Goal: Task Accomplishment & Management: Use online tool/utility

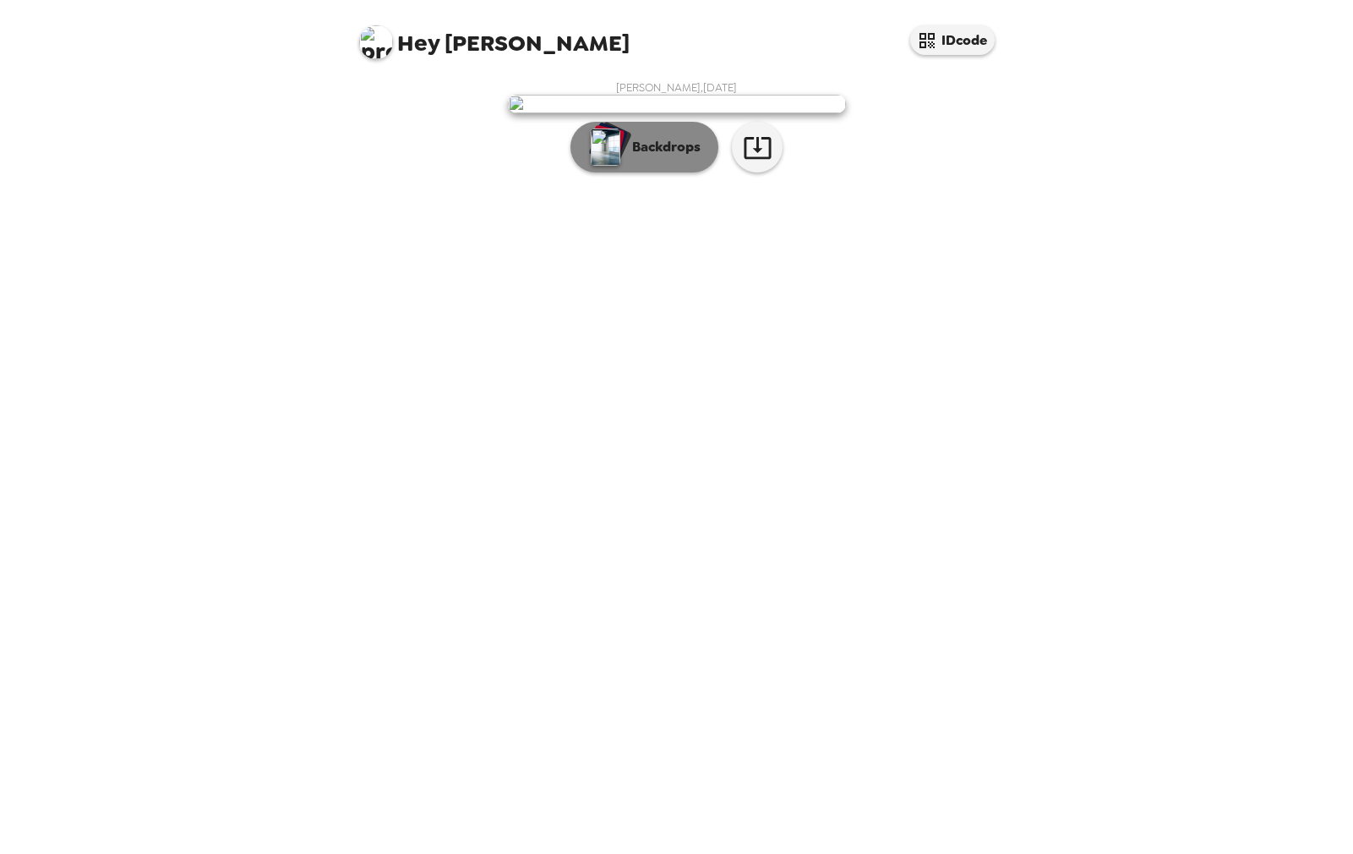
click at [625, 157] on p "Backdrops" at bounding box center [662, 147] width 77 height 20
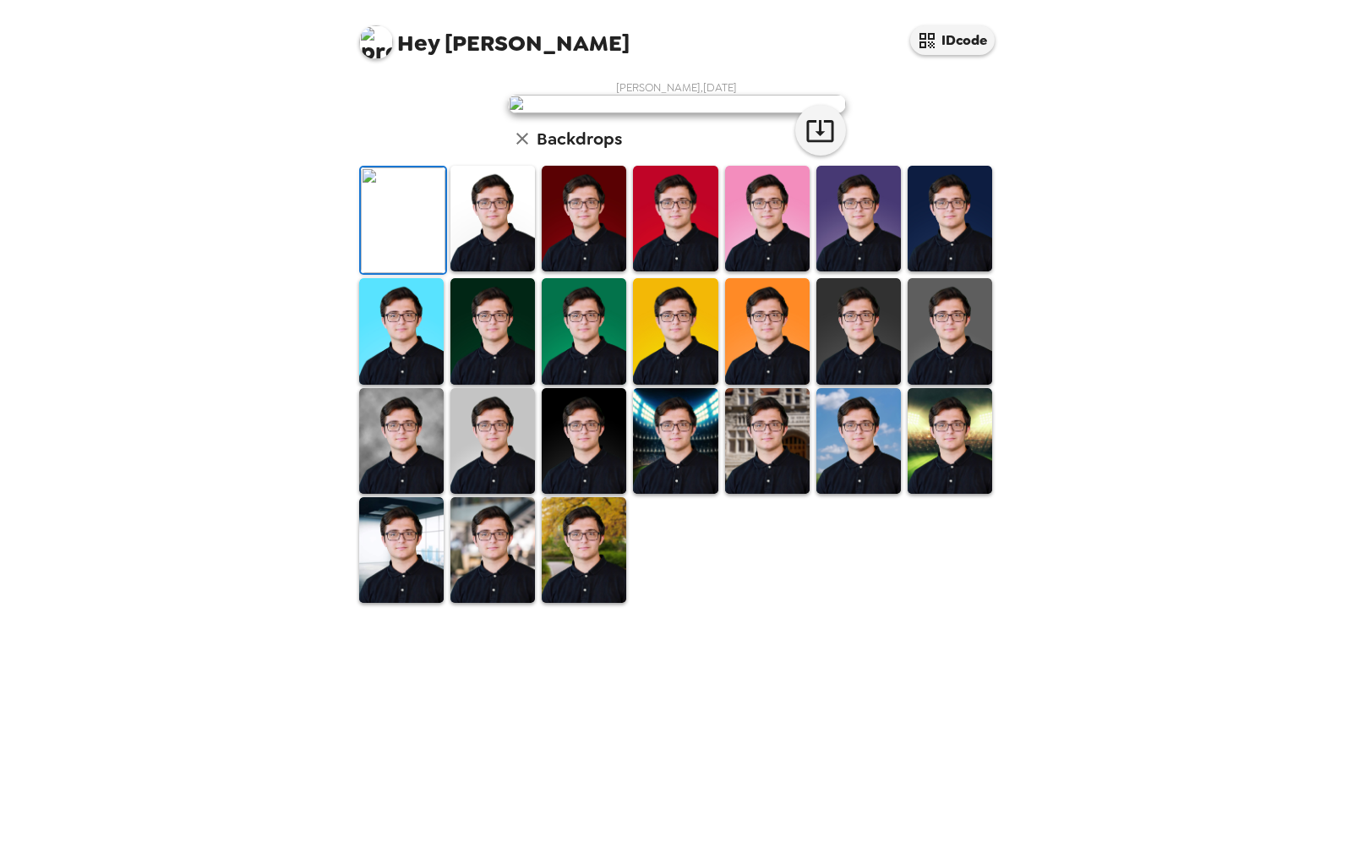
scroll to position [183, 0]
click at [380, 494] on img at bounding box center [401, 441] width 85 height 106
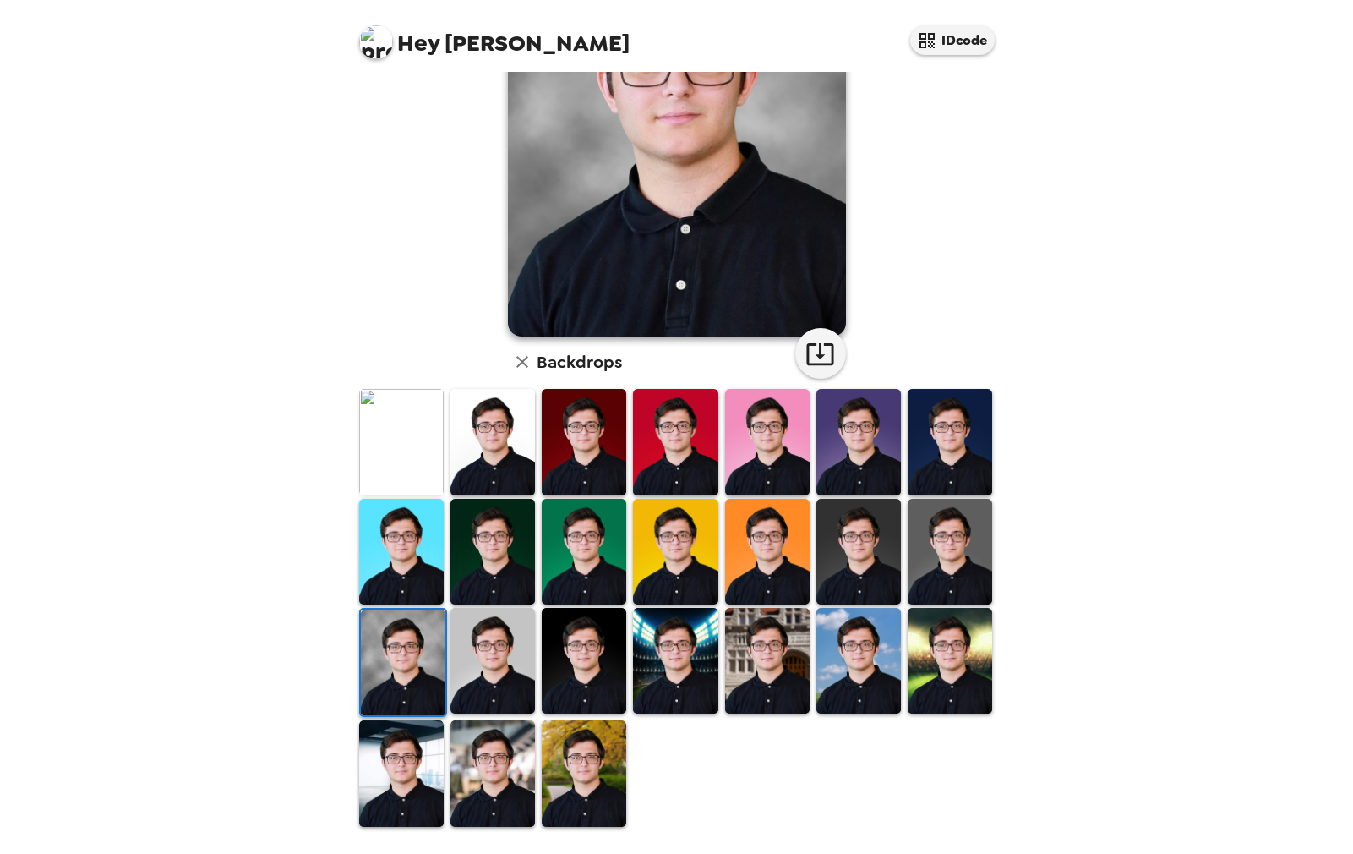
click at [569, 658] on img at bounding box center [584, 661] width 85 height 106
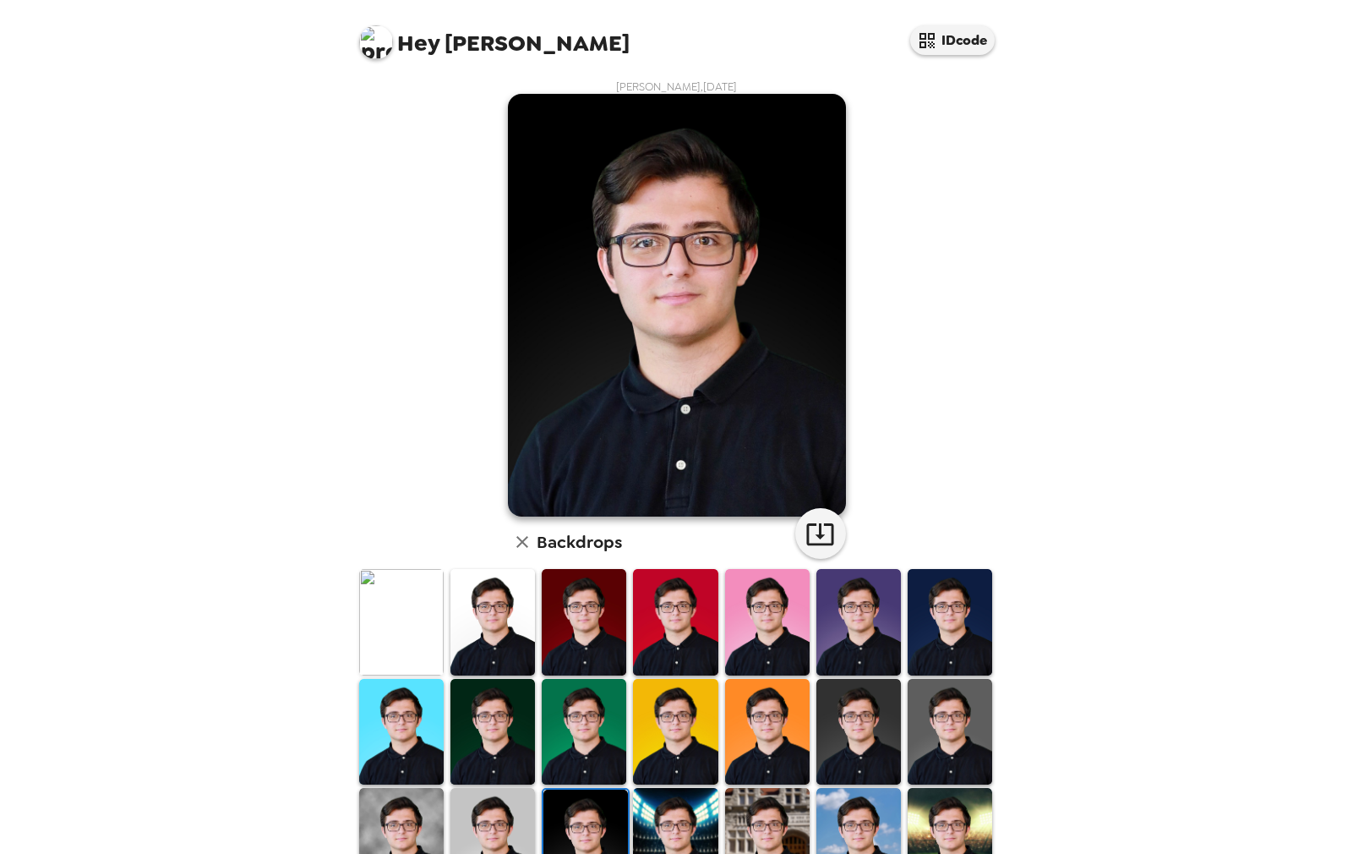
scroll to position [0, 0]
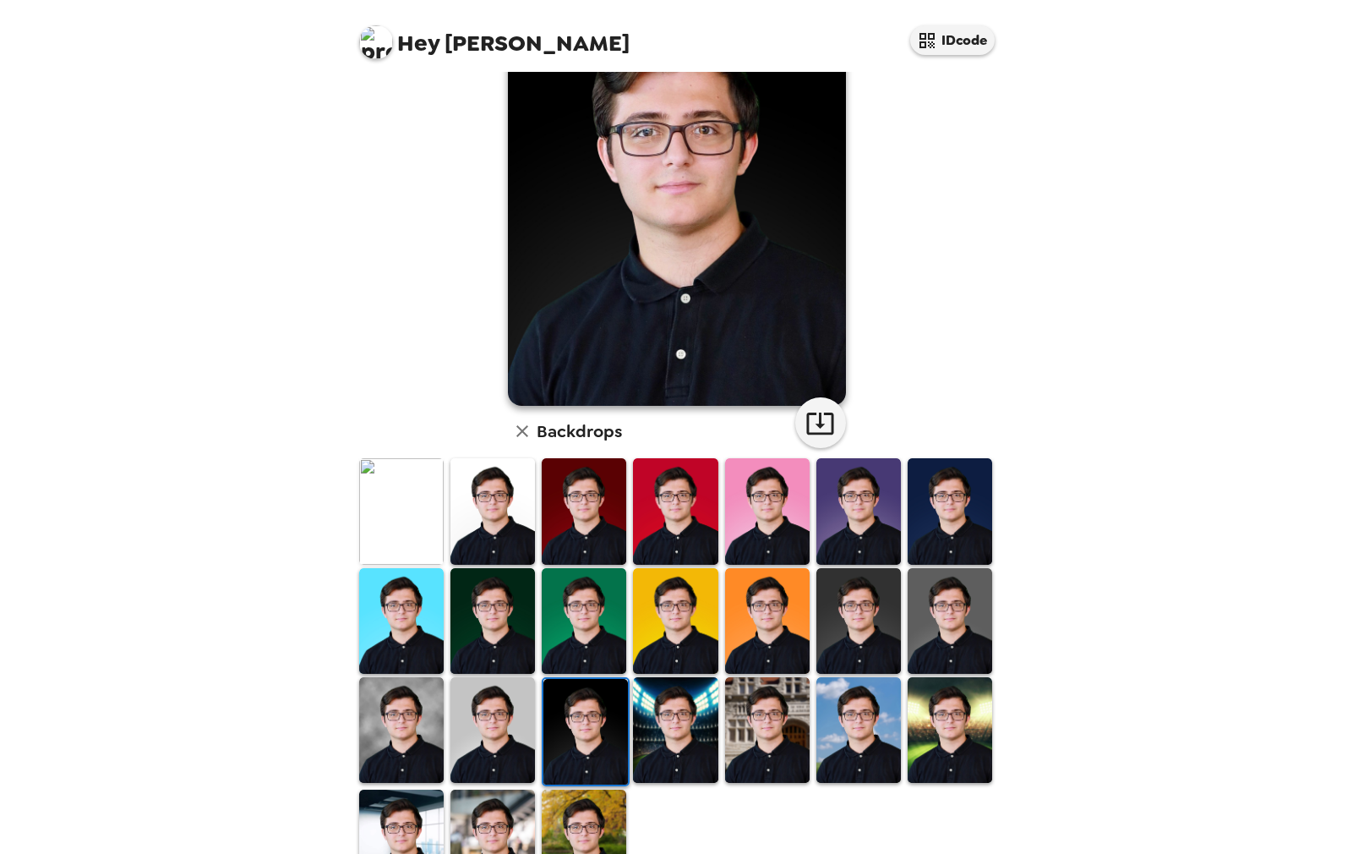
click at [416, 723] on img at bounding box center [401, 730] width 85 height 106
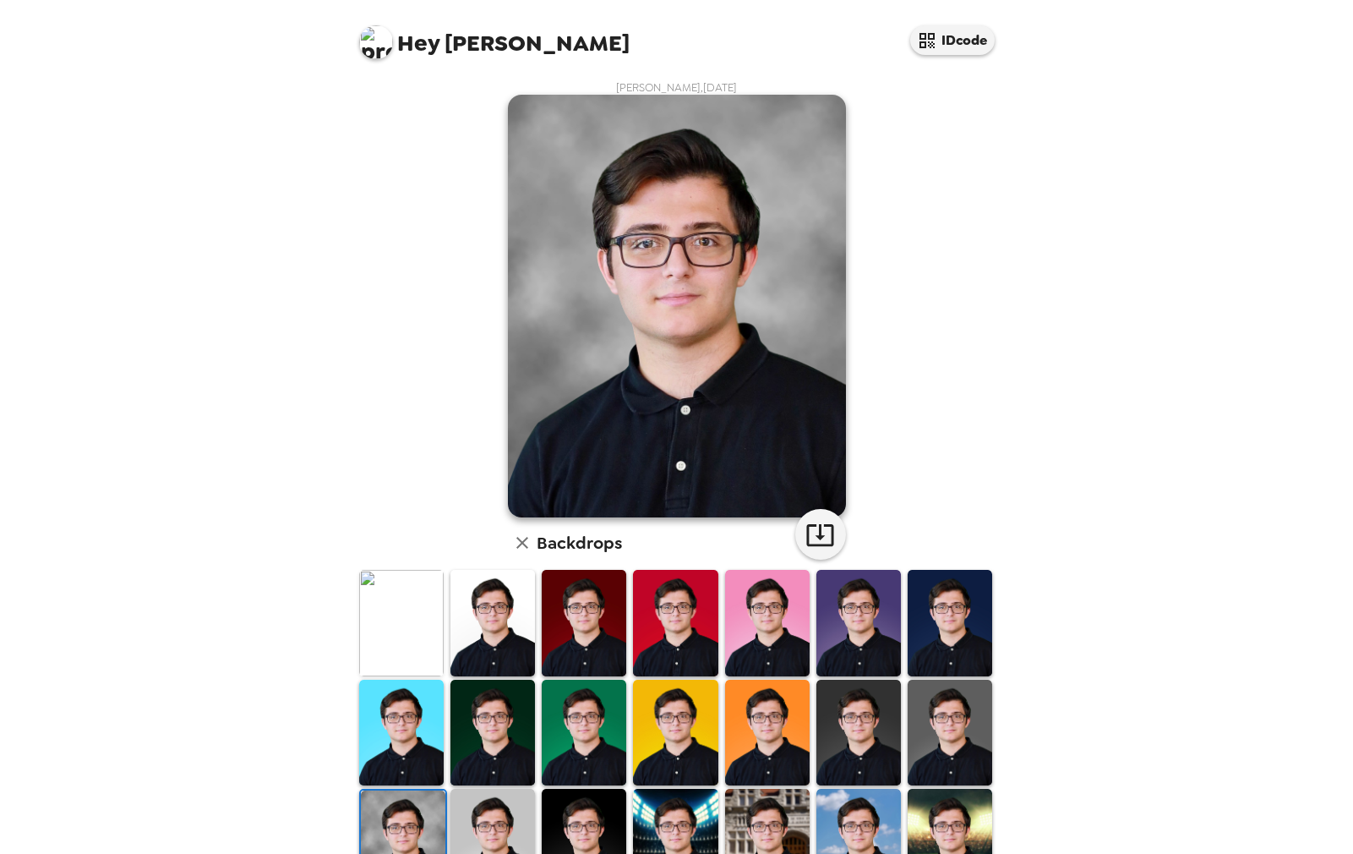
click at [687, 630] on img at bounding box center [675, 623] width 85 height 106
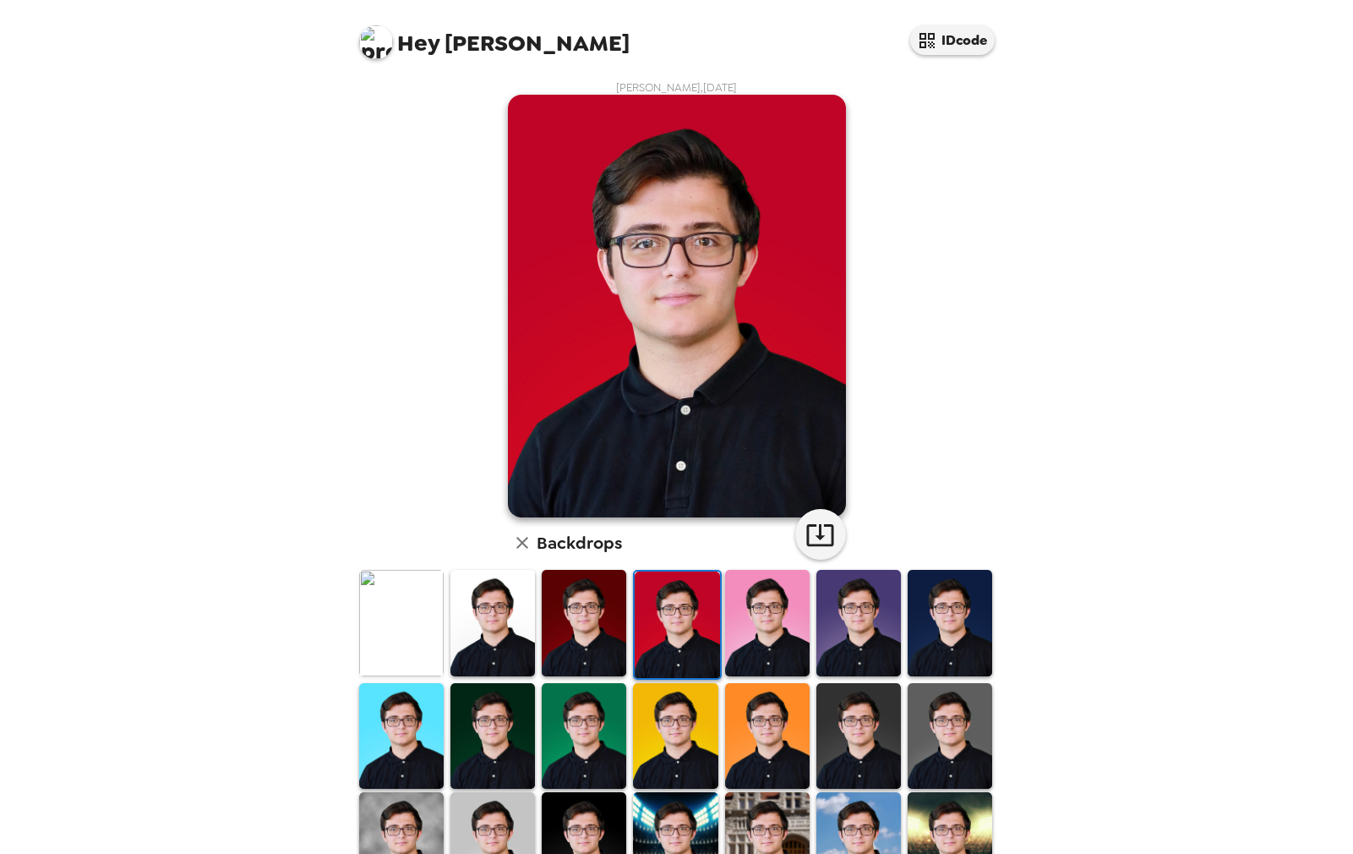
click at [578, 620] on img at bounding box center [584, 623] width 85 height 106
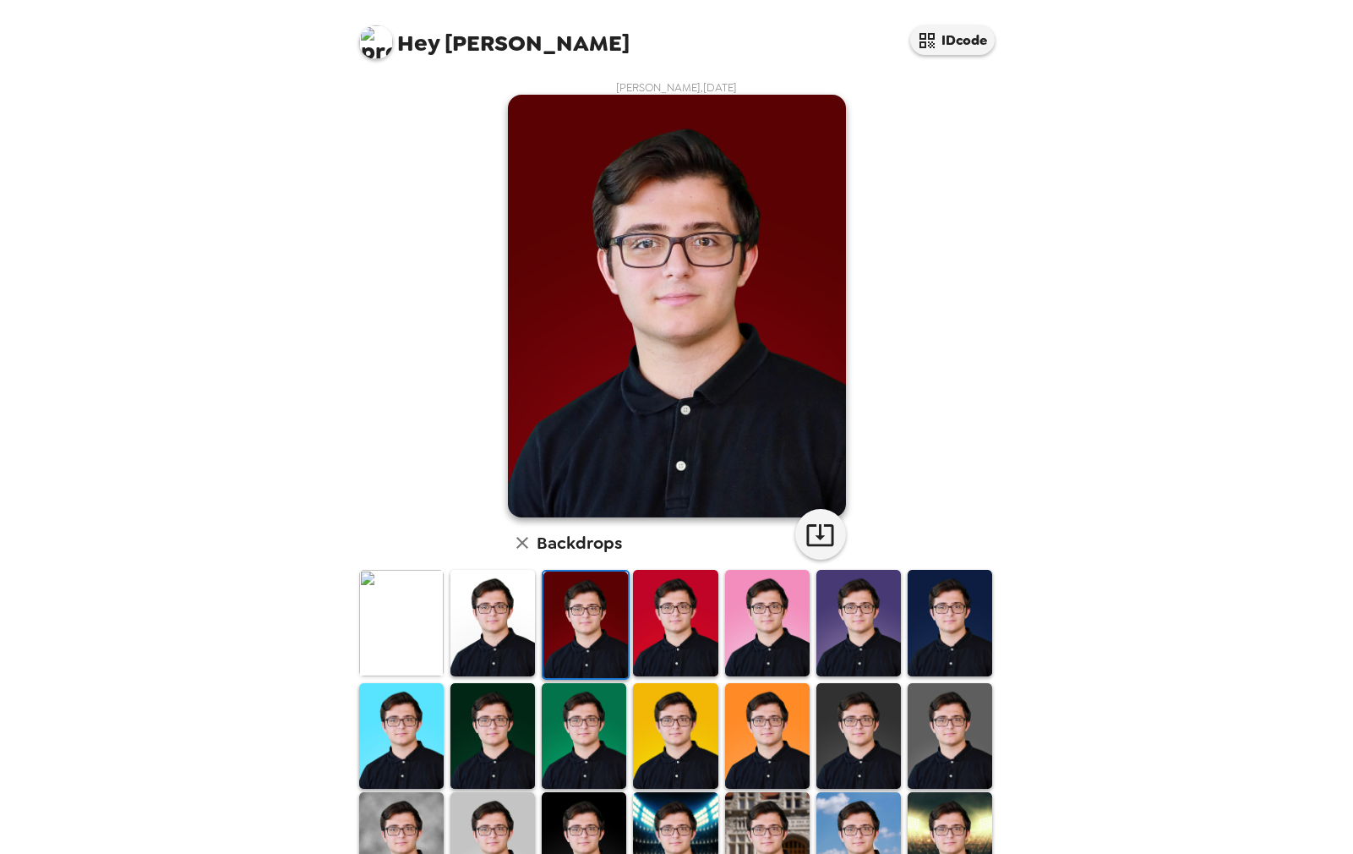
click at [647, 618] on img at bounding box center [675, 623] width 85 height 106
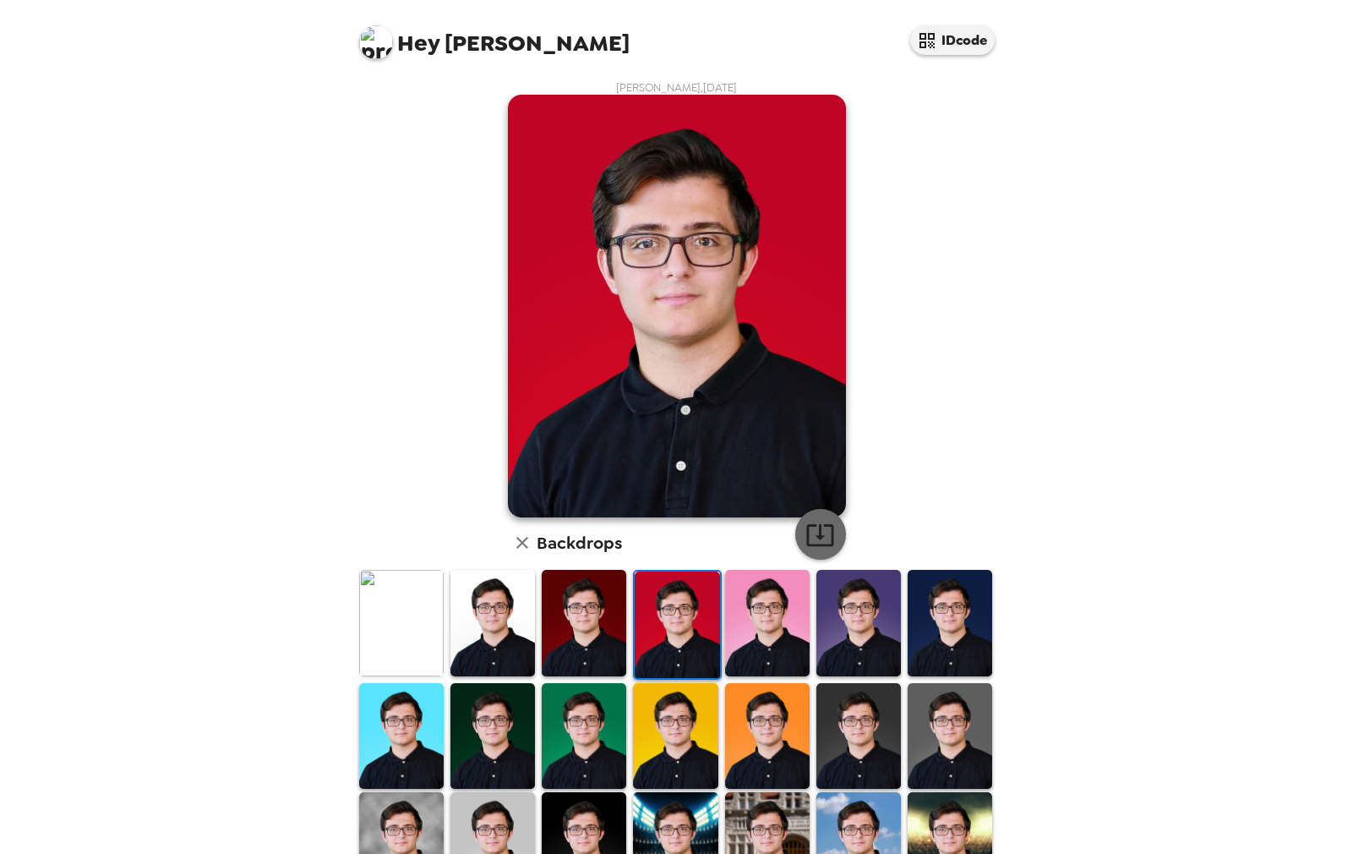
click at [830, 532] on icon "button" at bounding box center [820, 535] width 30 height 30
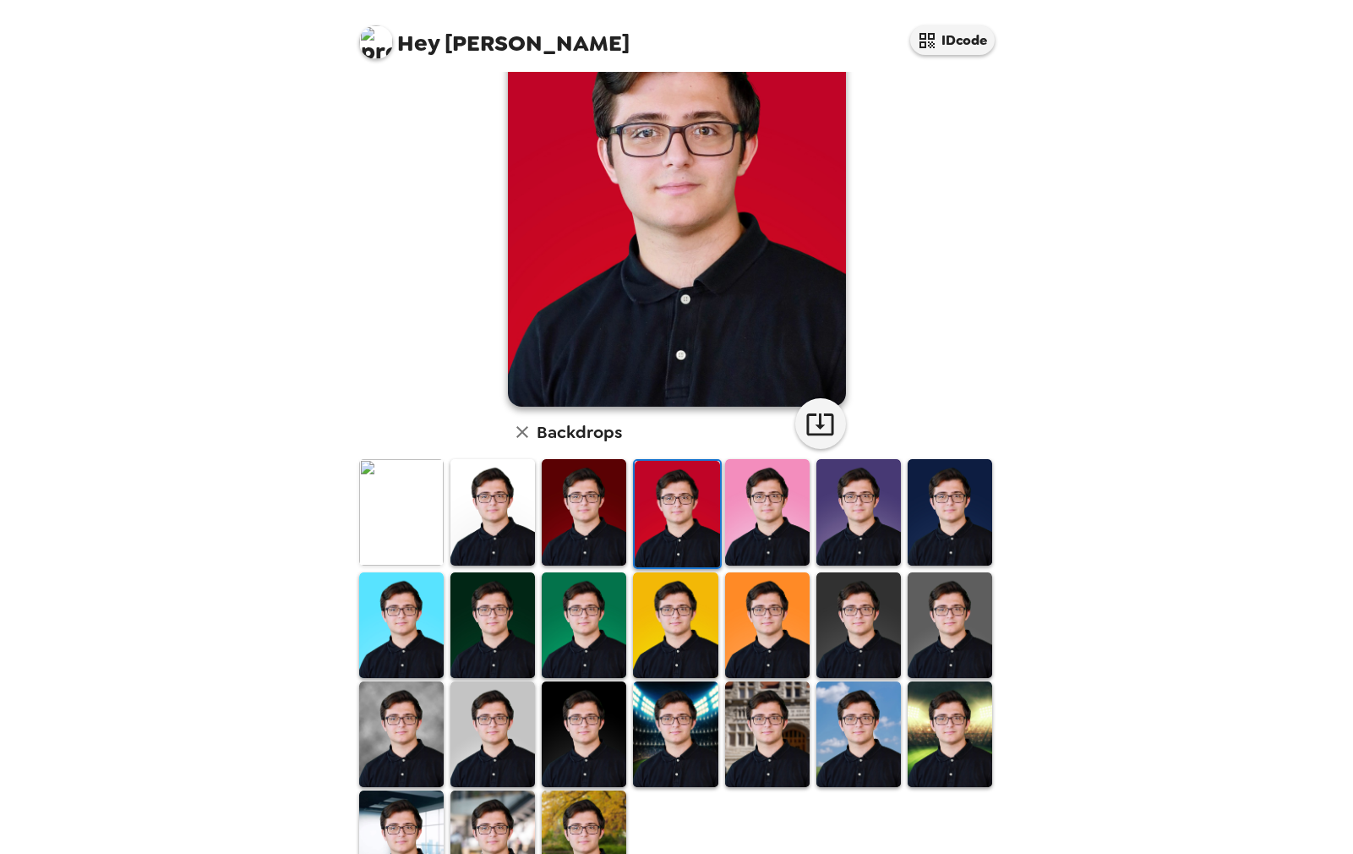
scroll to position [112, 0]
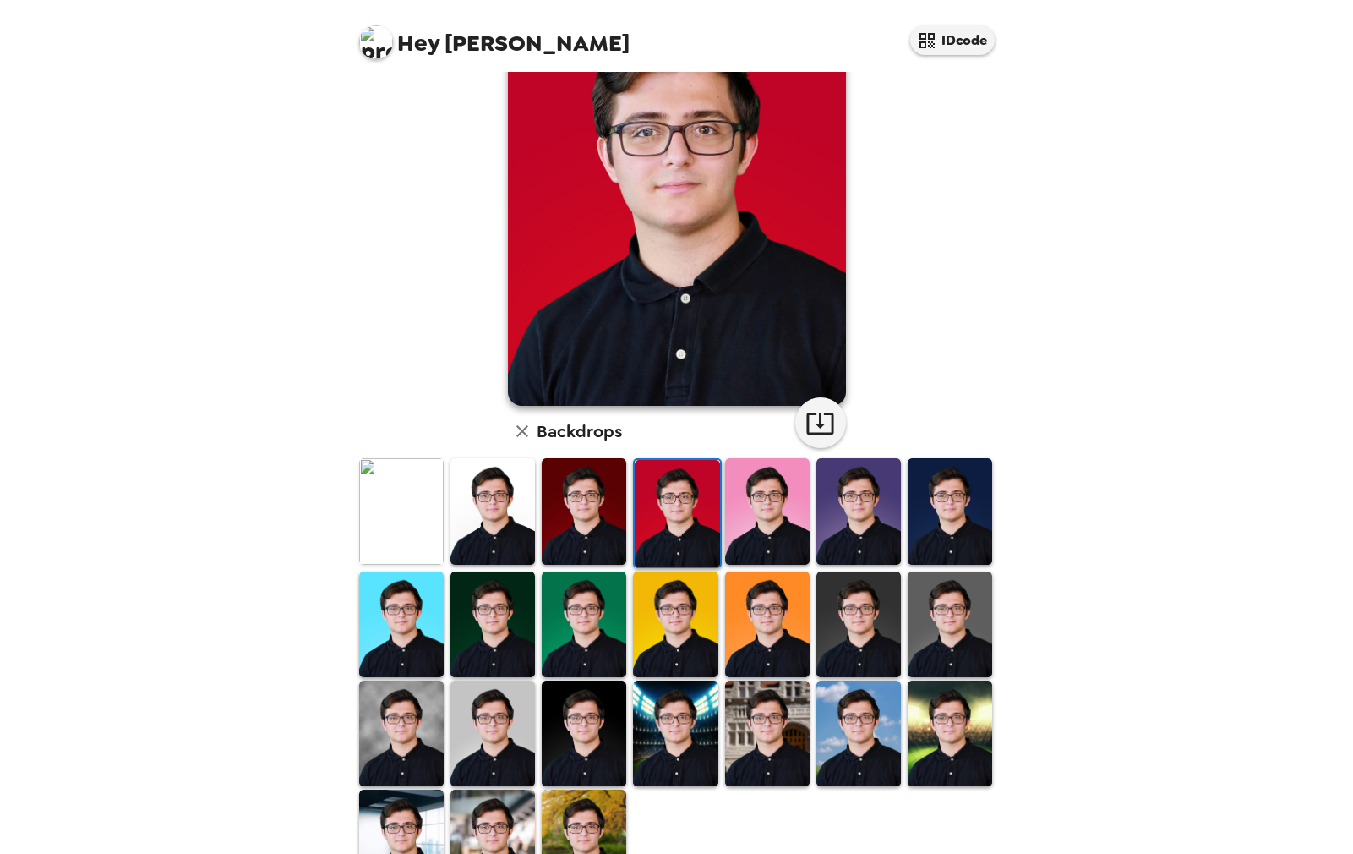
click at [581, 501] on img at bounding box center [584, 511] width 85 height 106
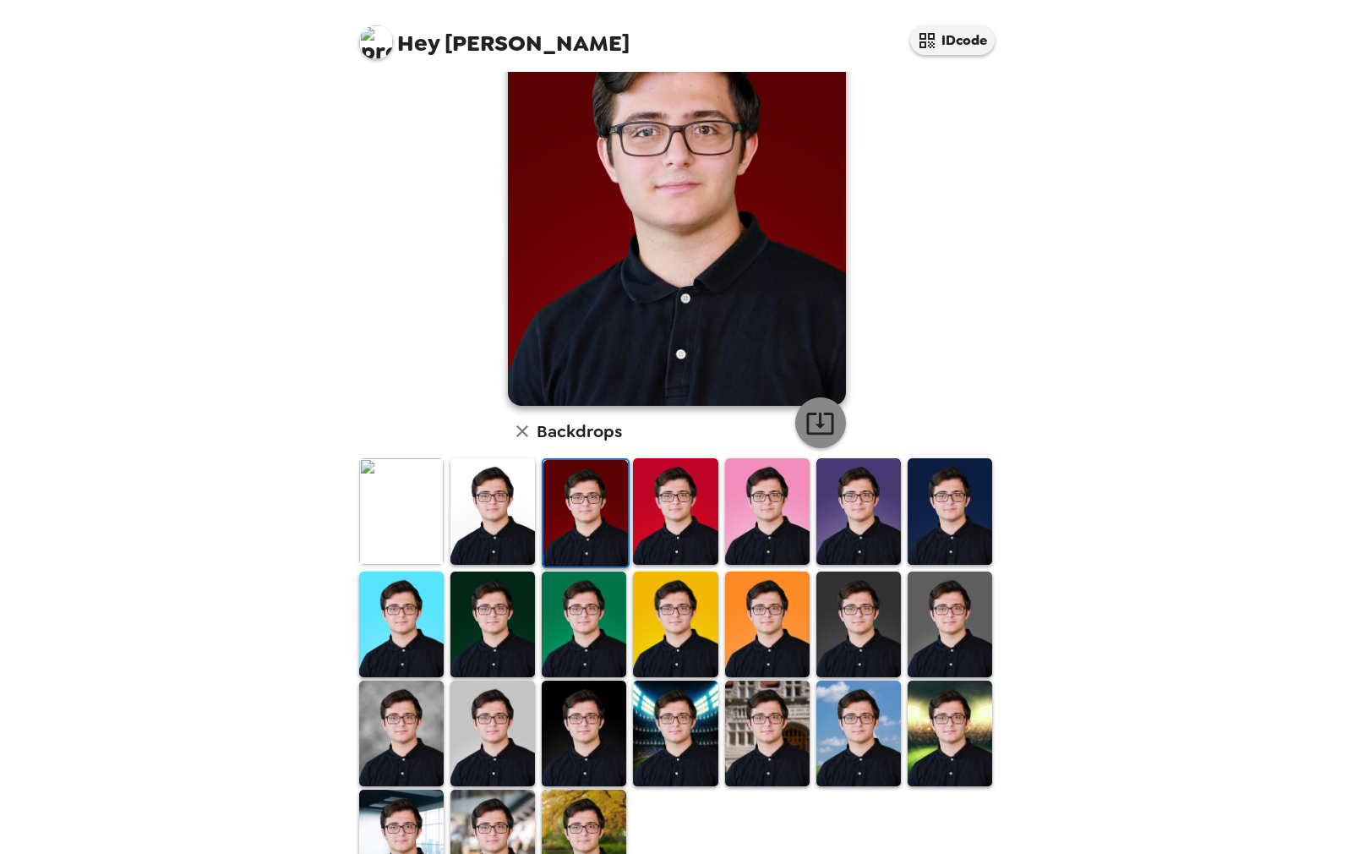
click at [833, 423] on icon "button" at bounding box center [819, 423] width 27 height 22
click at [941, 616] on img at bounding box center [950, 624] width 85 height 106
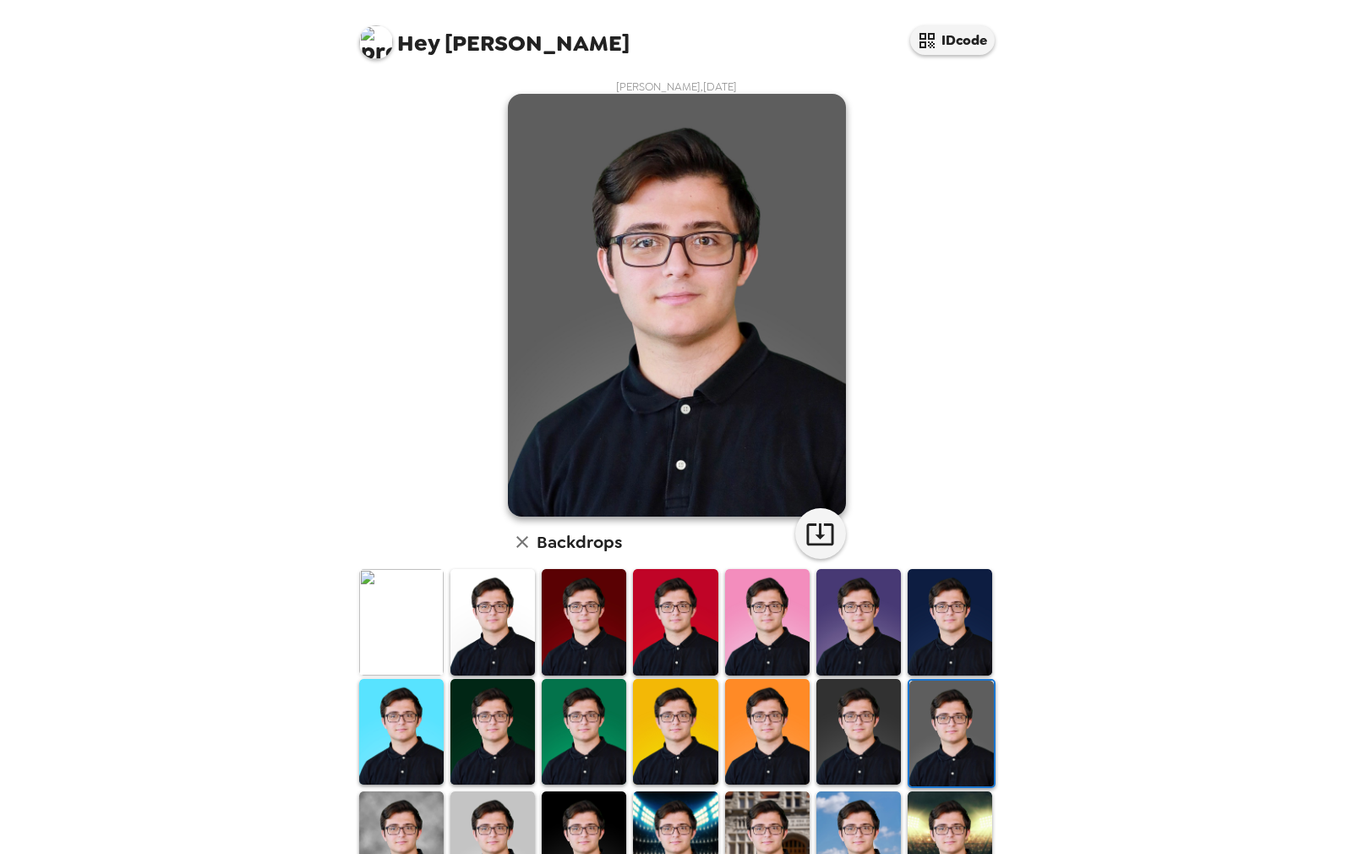
scroll to position [0, 0]
click at [827, 543] on icon "button" at bounding box center [820, 535] width 30 height 30
click at [884, 709] on img at bounding box center [858, 732] width 85 height 106
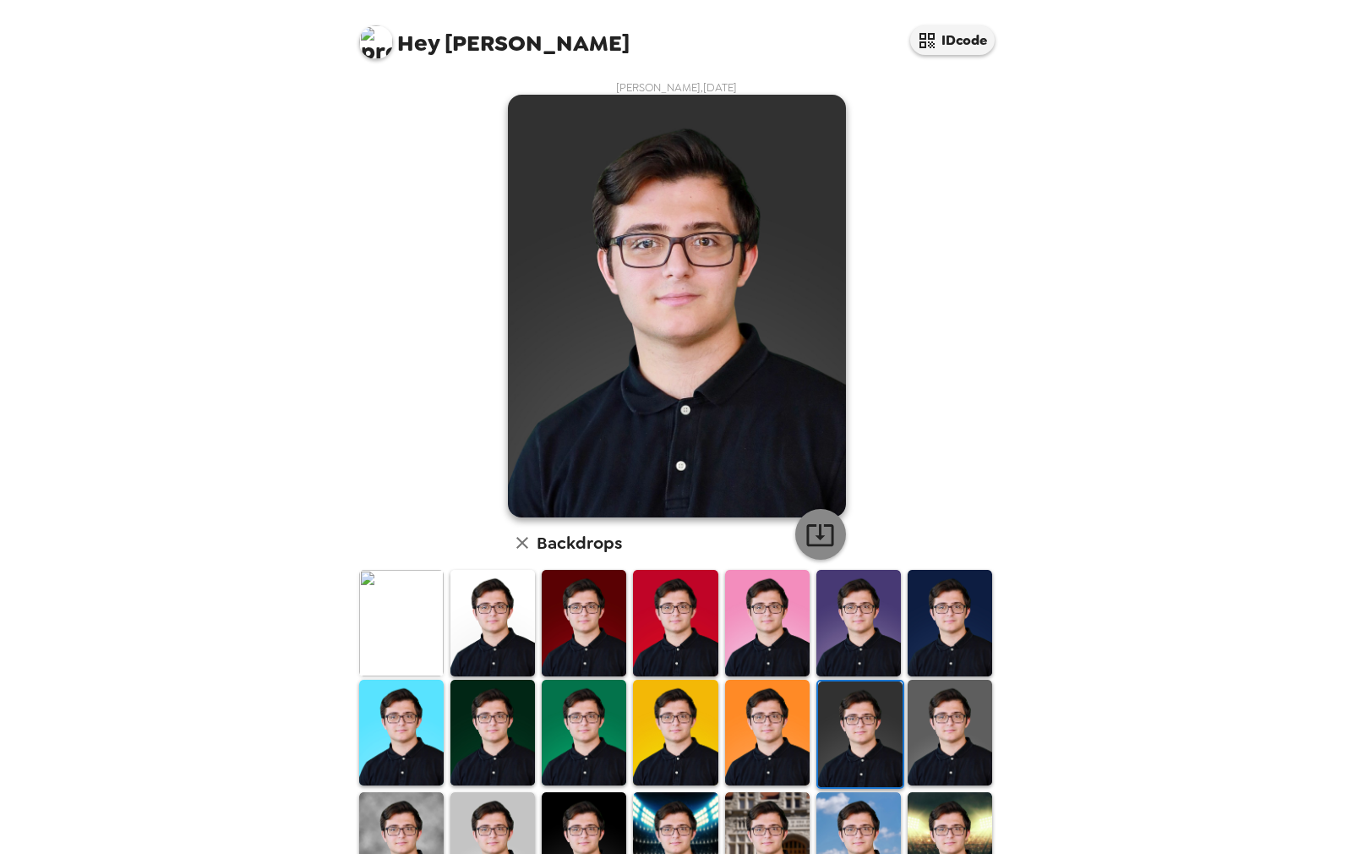
click at [831, 532] on icon "button" at bounding box center [820, 535] width 30 height 30
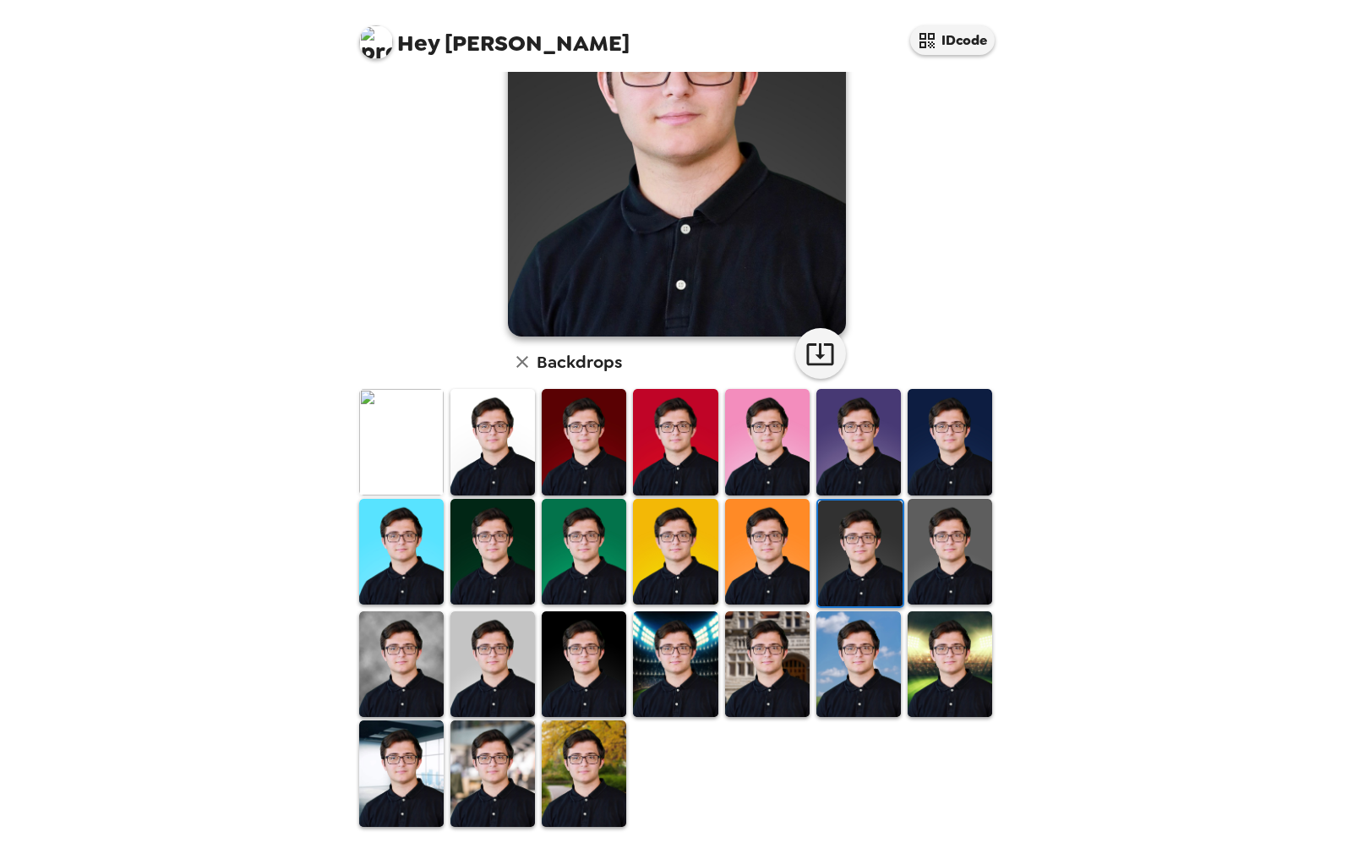
click at [401, 668] on img at bounding box center [401, 664] width 85 height 106
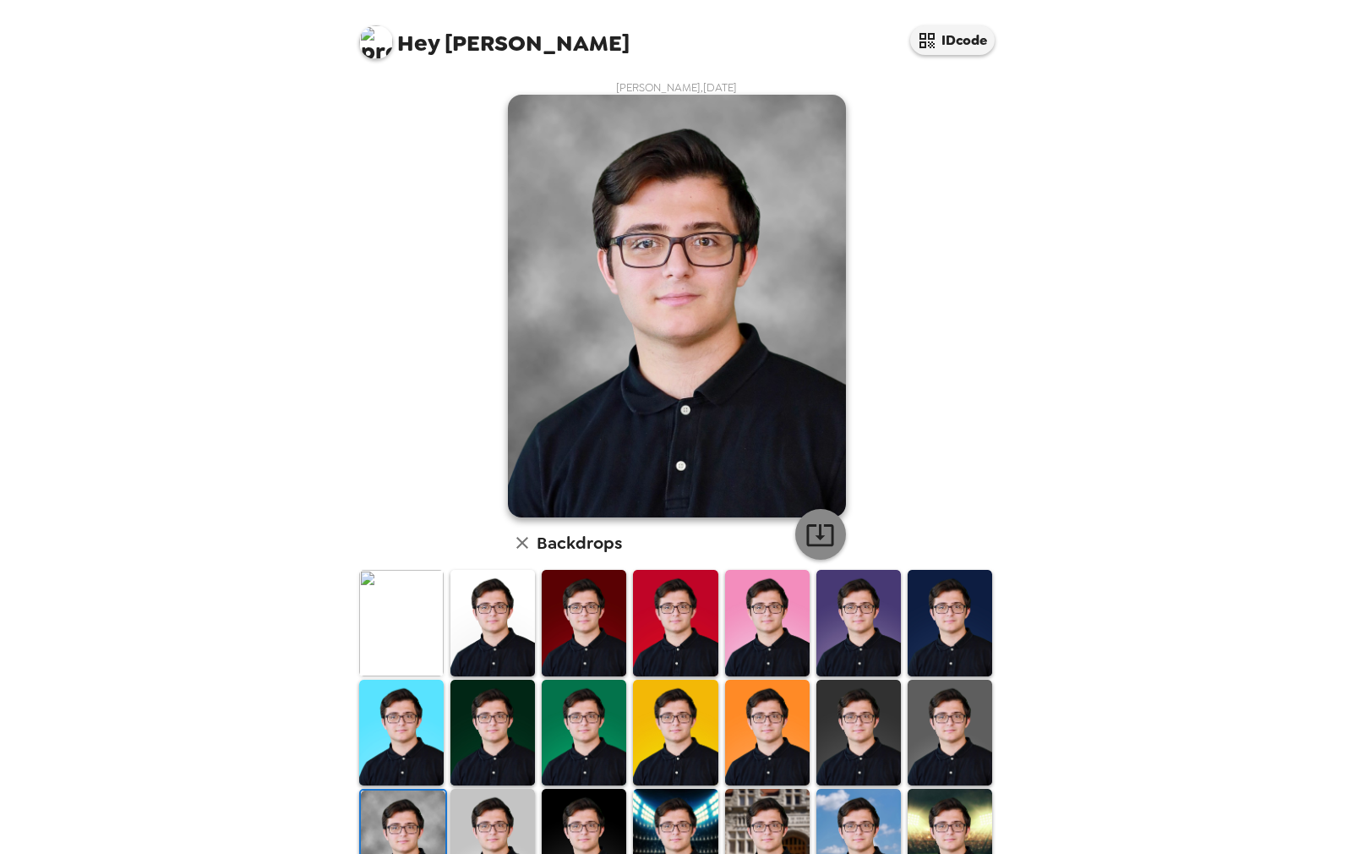
click at [827, 533] on icon "button" at bounding box center [820, 535] width 30 height 30
click at [930, 149] on div "[PERSON_NAME] , [DATE] Backdrops" at bounding box center [677, 544] width 642 height 929
click at [1349, 244] on div "Hey [PERSON_NAME] IDcode [PERSON_NAME] , [DATE] Backdrops" at bounding box center [676, 427] width 1353 height 854
